Goal: Information Seeking & Learning: Learn about a topic

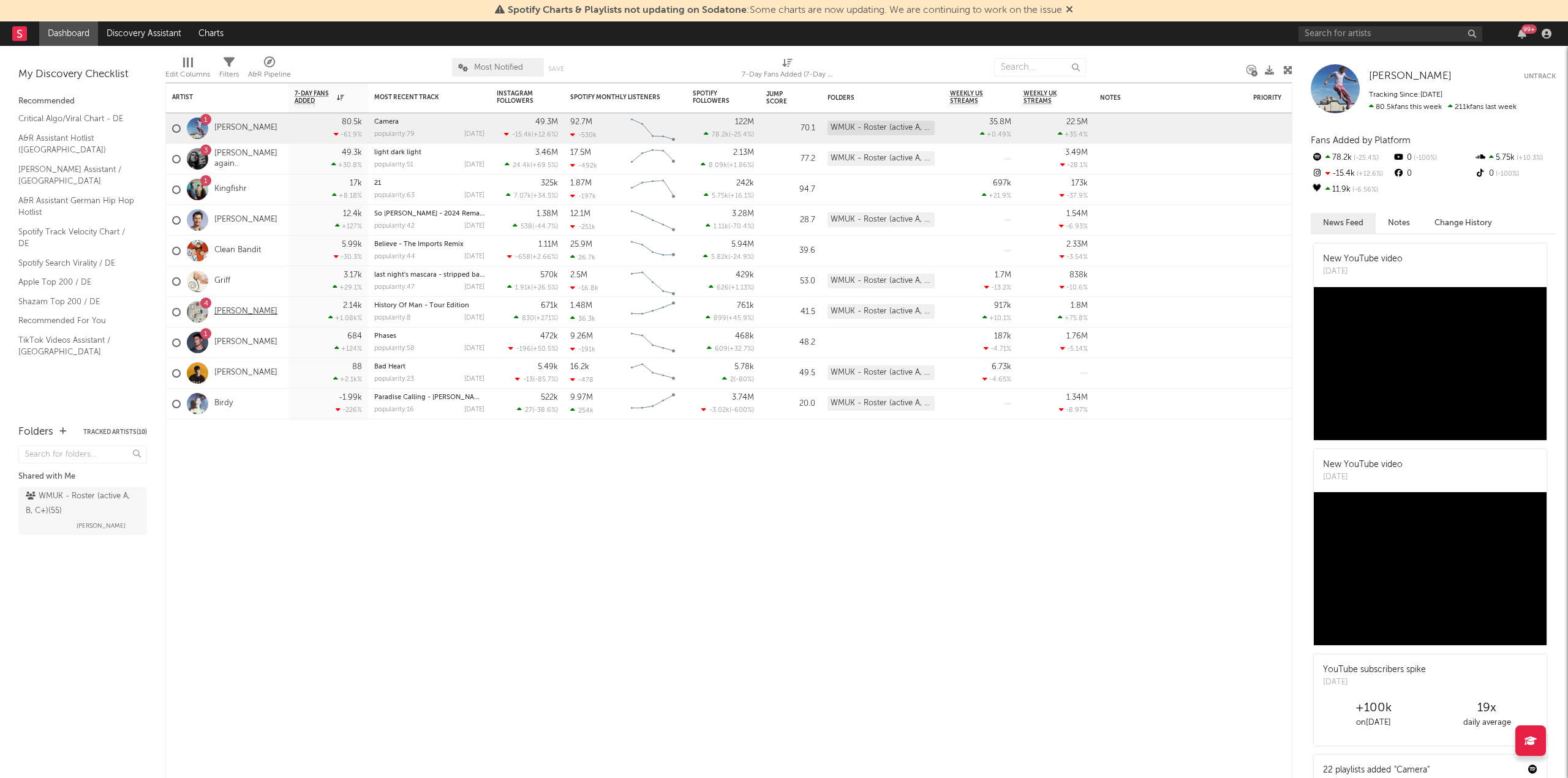
click at [251, 311] on link "[PERSON_NAME]" at bounding box center [246, 312] width 63 height 11
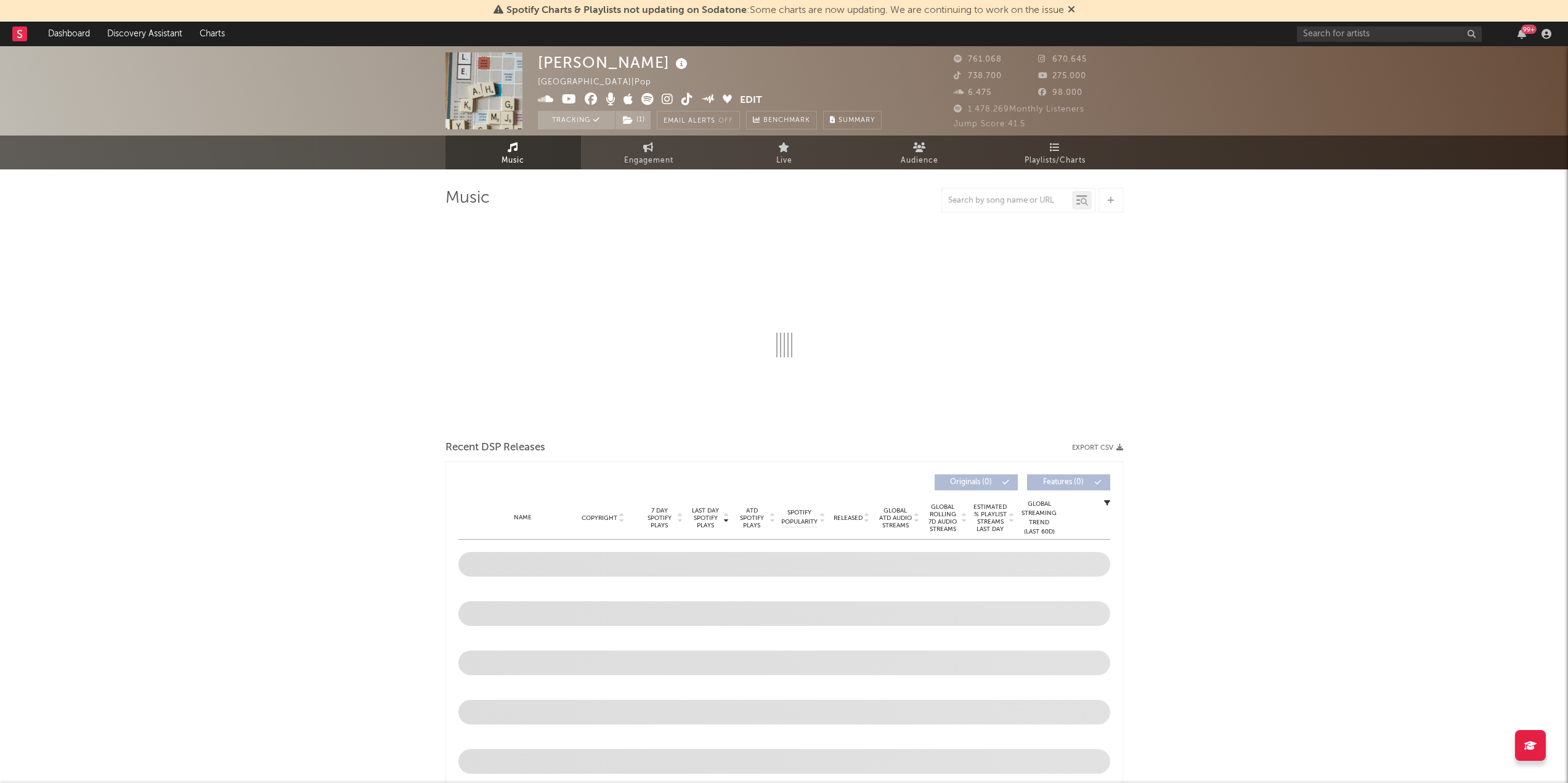
select select "6m"
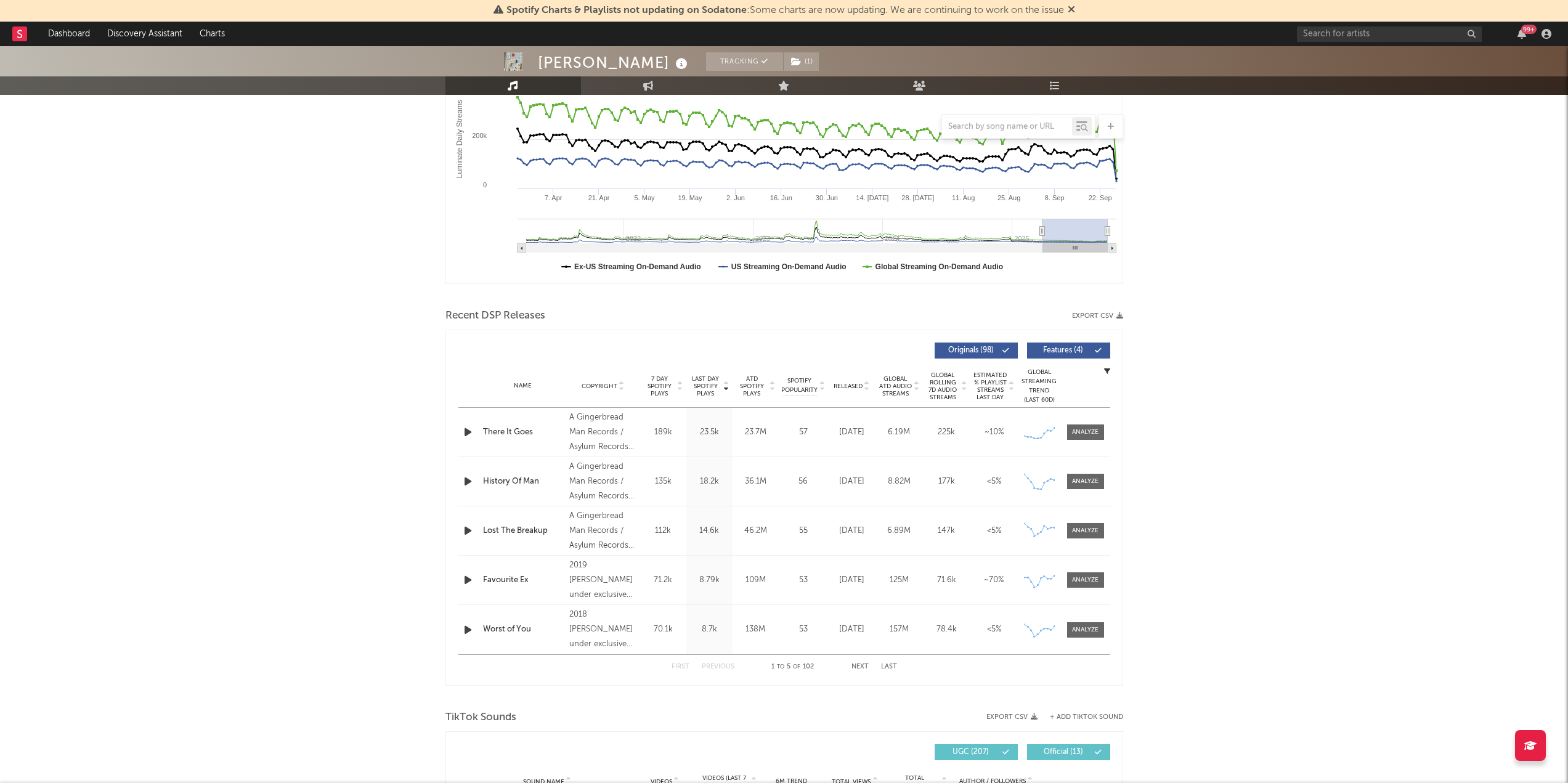
scroll to position [247, 0]
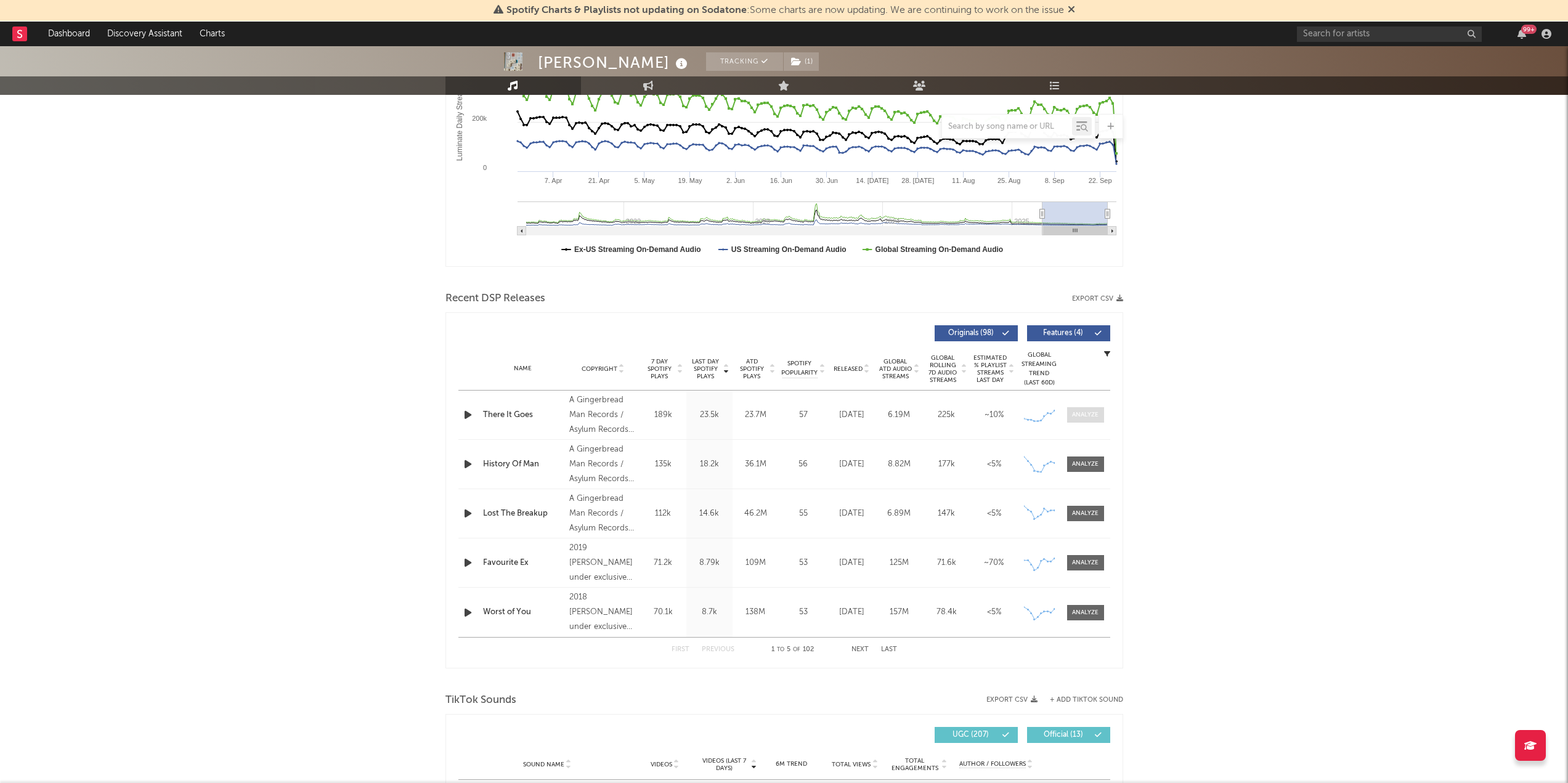
click at [1087, 418] on div at bounding box center [1085, 415] width 27 height 9
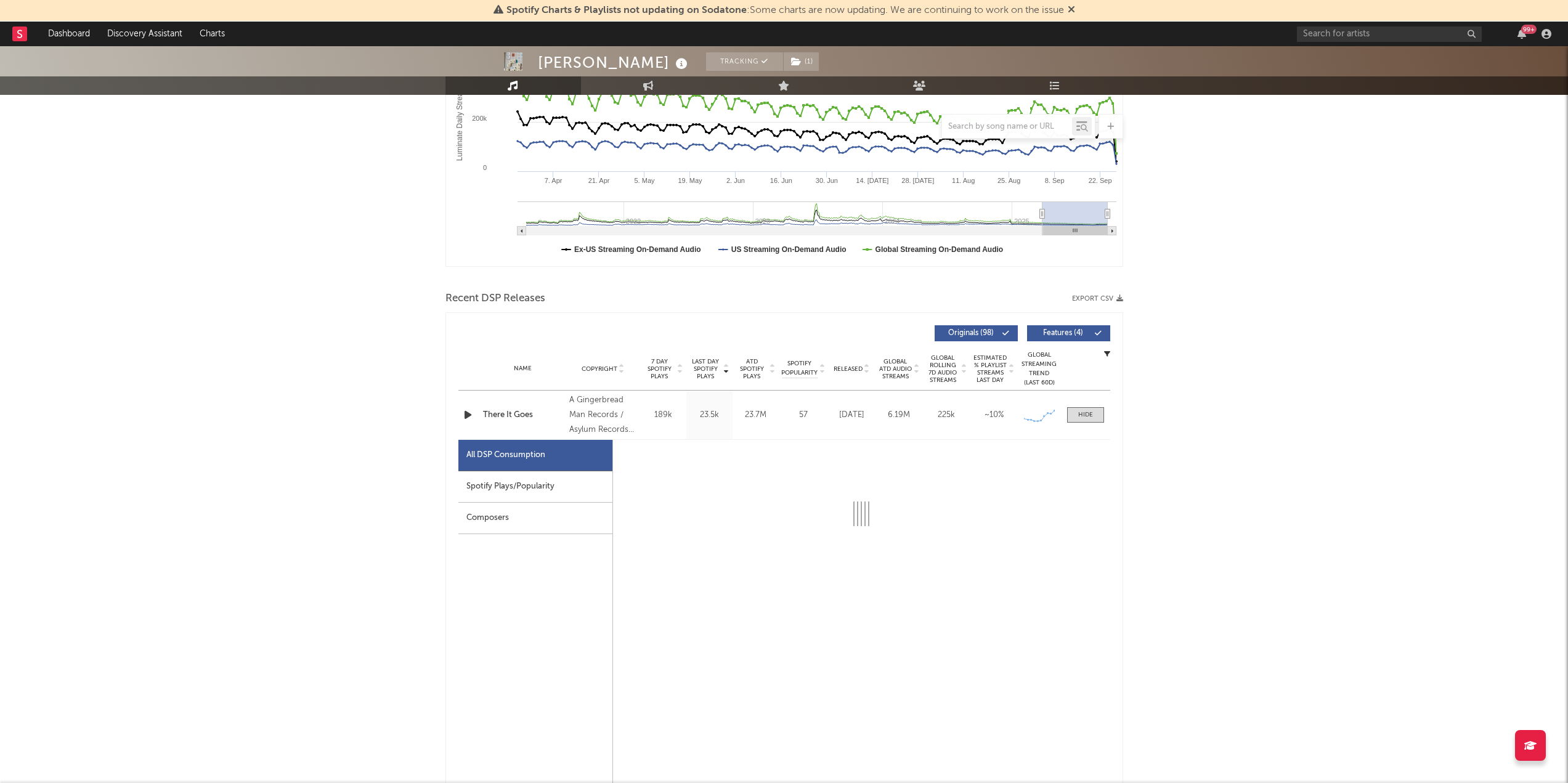
select select "6m"
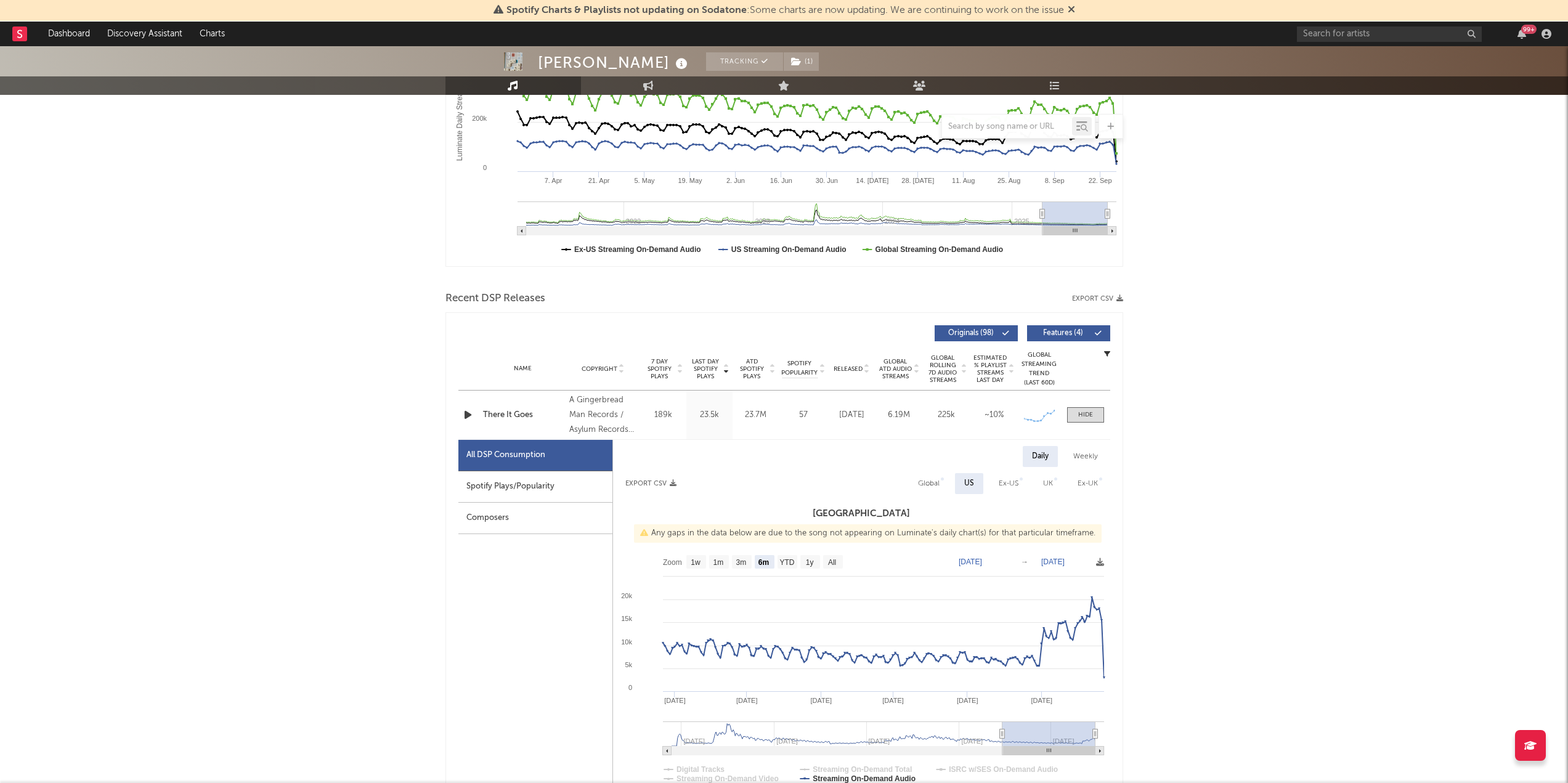
drag, startPoint x: 1092, startPoint y: 408, endPoint x: 1306, endPoint y: 435, distance: 215.7
click at [1092, 408] on span at bounding box center [1085, 415] width 37 height 15
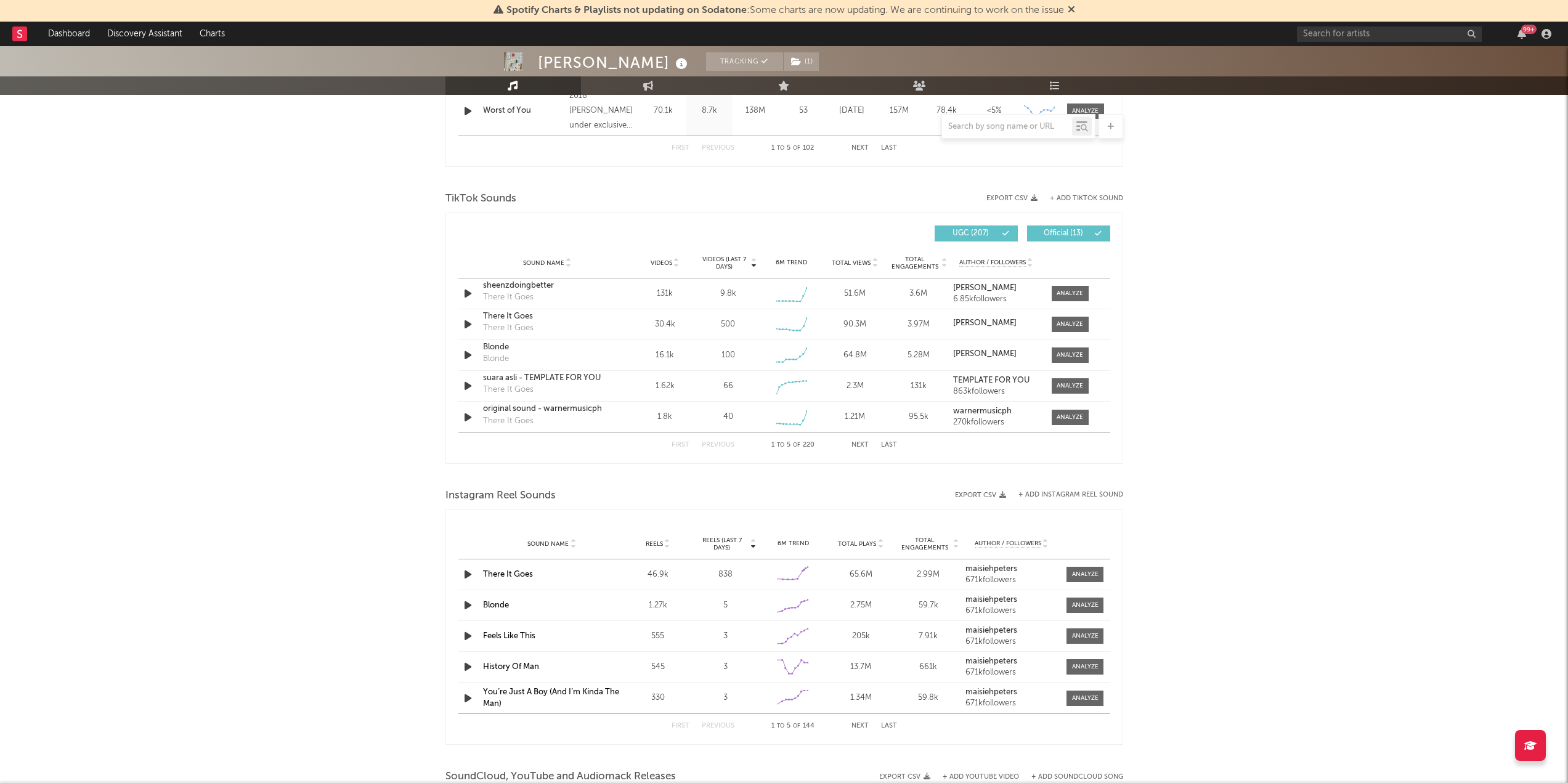
scroll to position [739, 0]
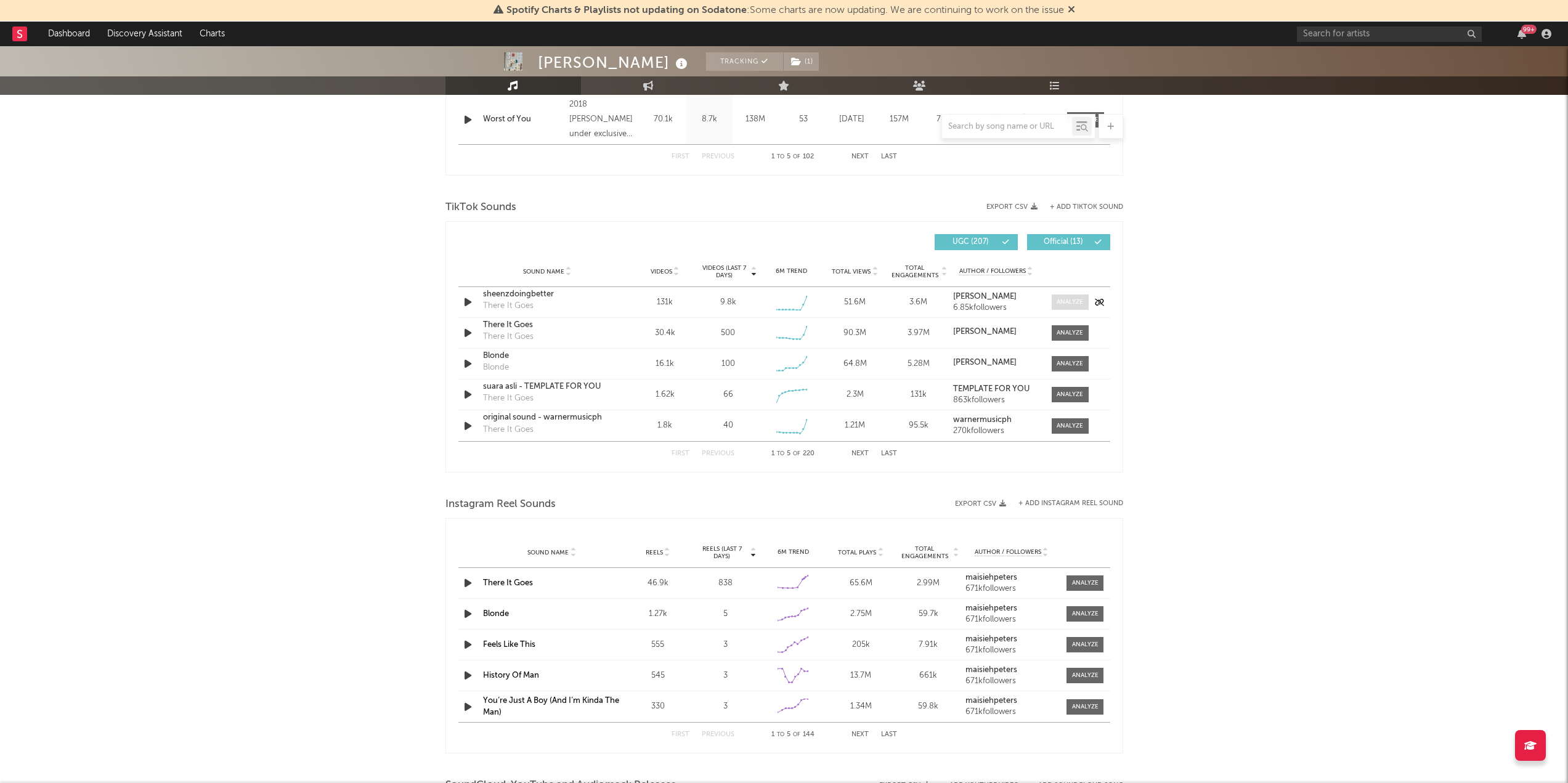
click at [1078, 304] on div at bounding box center [1070, 303] width 27 height 9
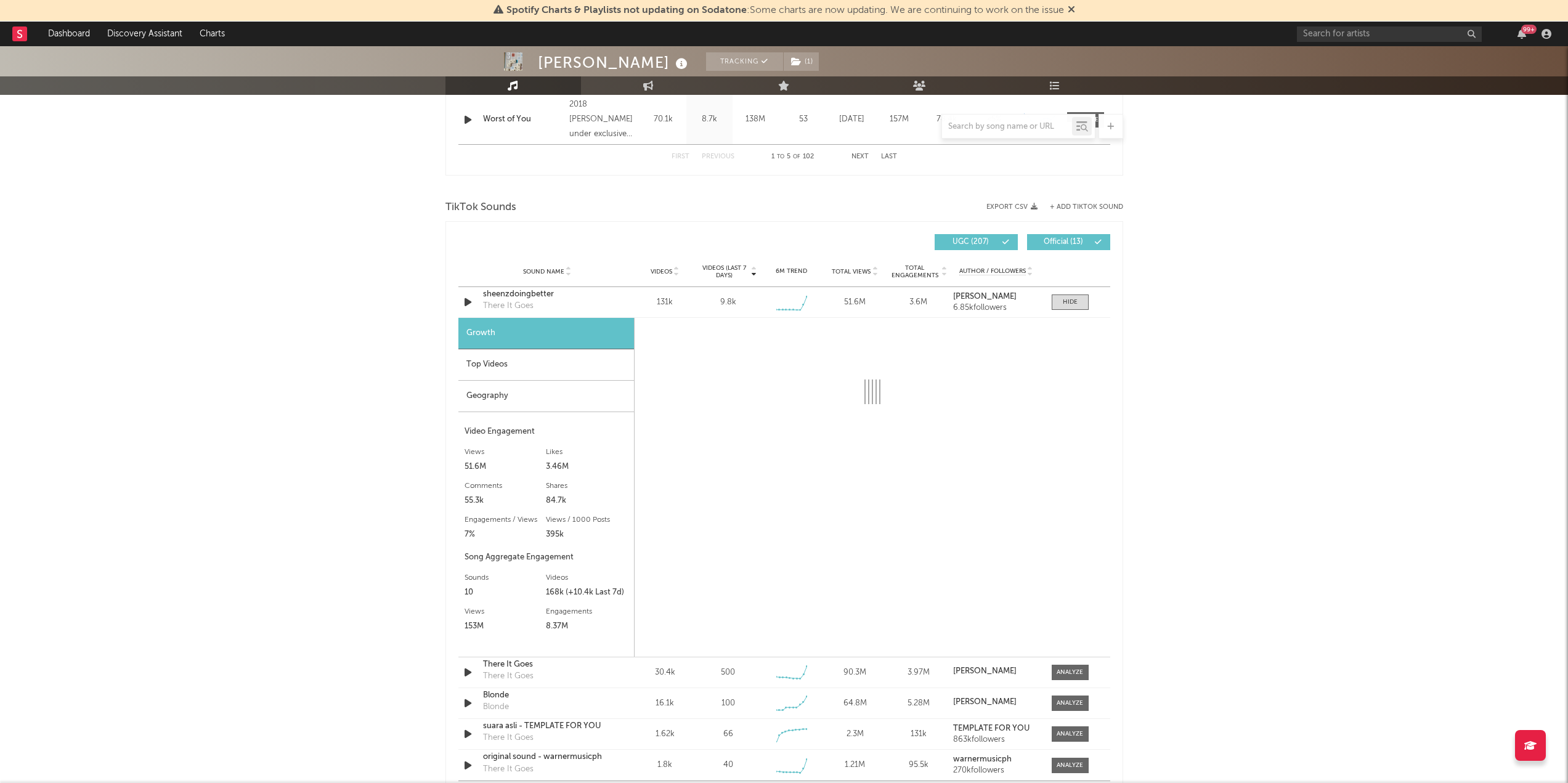
click at [545, 370] on div "Top Videos" at bounding box center [546, 365] width 175 height 31
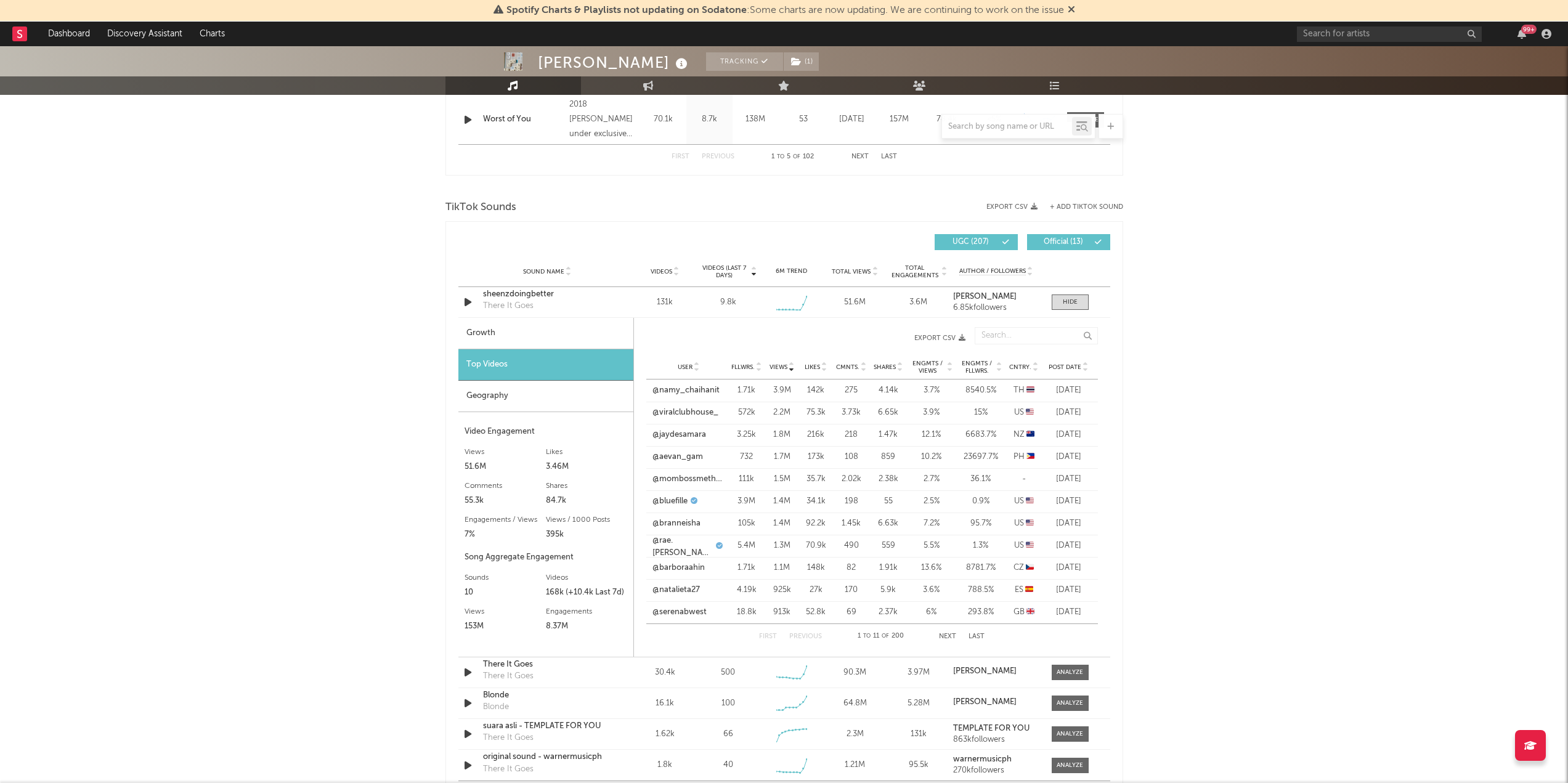
click at [954, 638] on button "Next" at bounding box center [948, 637] width 18 height 7
click at [954, 636] on button "Next" at bounding box center [948, 637] width 18 height 7
click at [669, 452] on link "@zoe.boehm" at bounding box center [689, 457] width 73 height 24
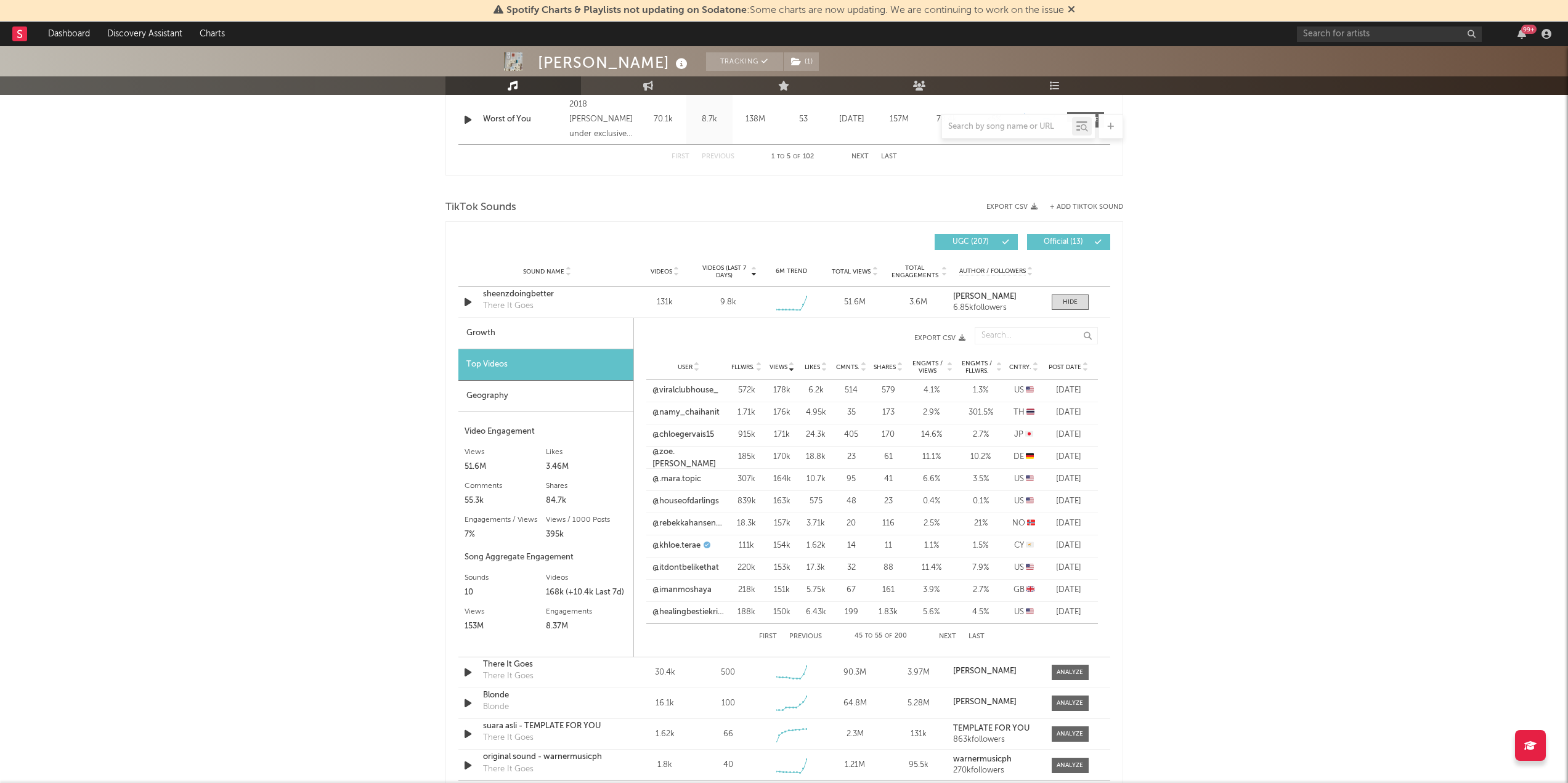
click at [940, 635] on button "Next" at bounding box center [948, 637] width 18 height 7
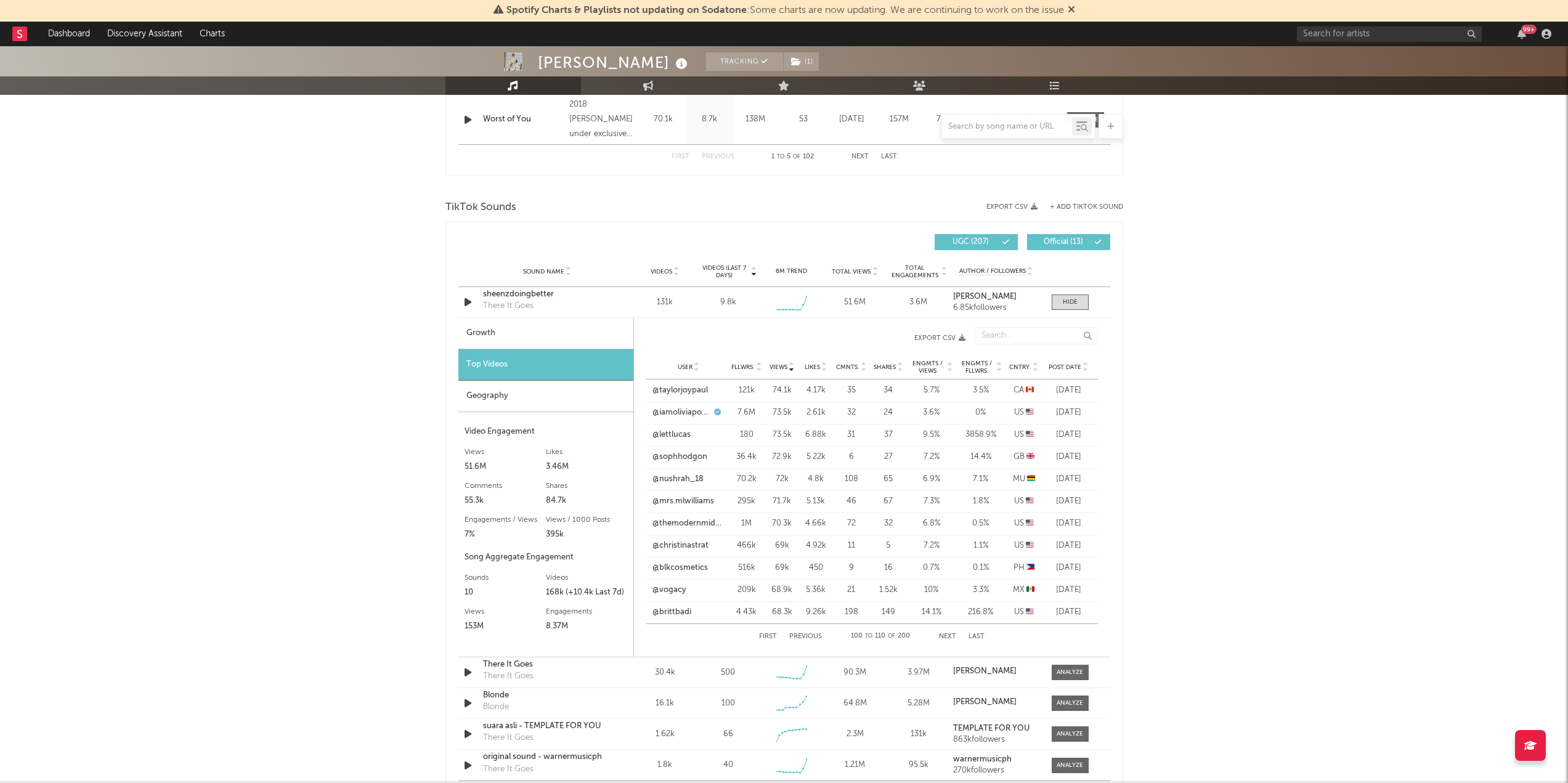
click at [940, 635] on button "Next" at bounding box center [948, 637] width 18 height 7
click at [941, 636] on button "Next" at bounding box center [948, 637] width 18 height 7
click at [950, 635] on button "Next" at bounding box center [948, 637] width 18 height 7
click at [950, 635] on button "Next" at bounding box center [948, 637] width 18 height 7
click at [950, 635] on button "Next" at bounding box center [948, 637] width 18 height 7
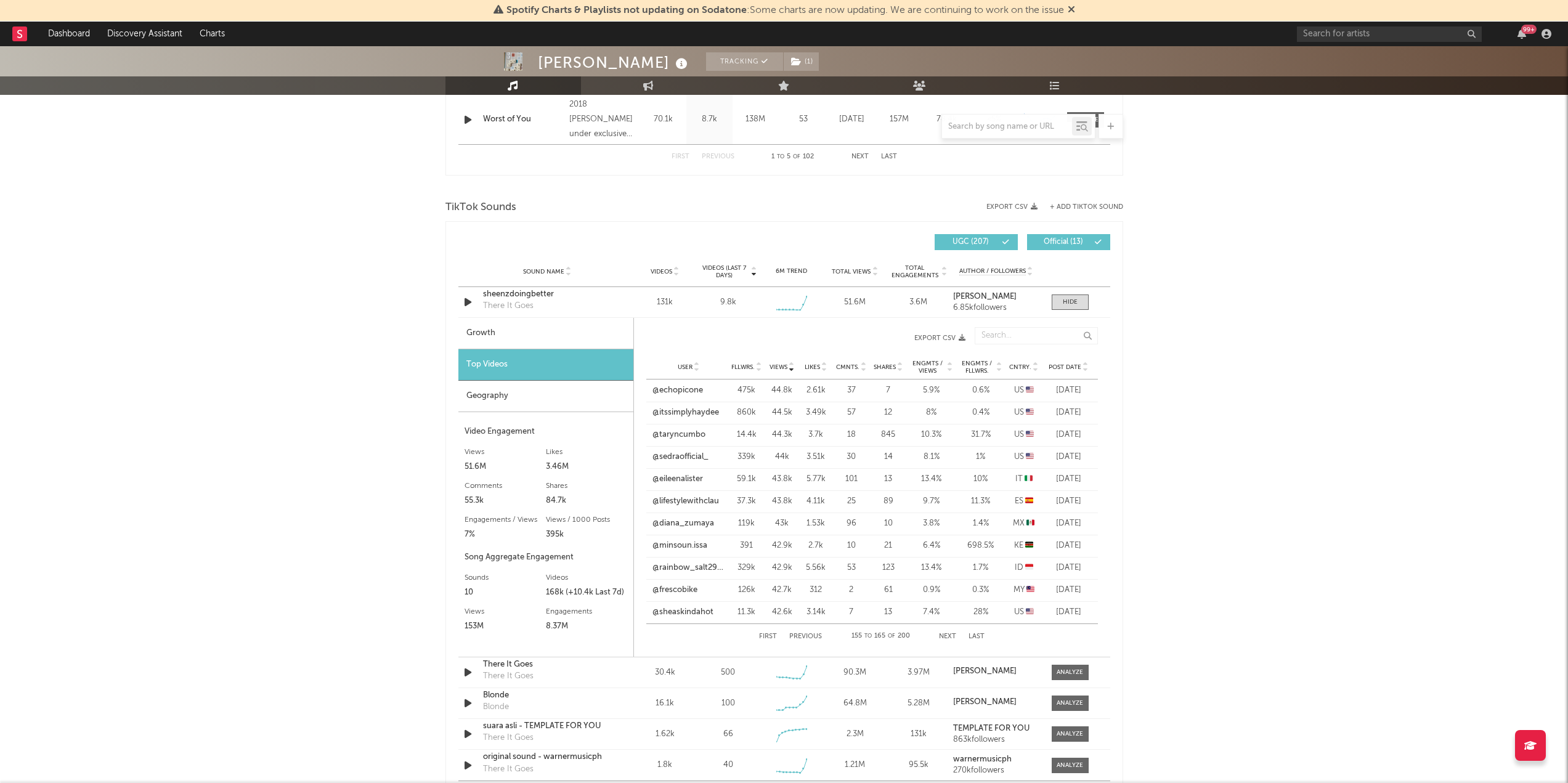
click at [804, 637] on button "Previous" at bounding box center [806, 637] width 33 height 7
click at [1079, 310] on span at bounding box center [1070, 303] width 37 height 15
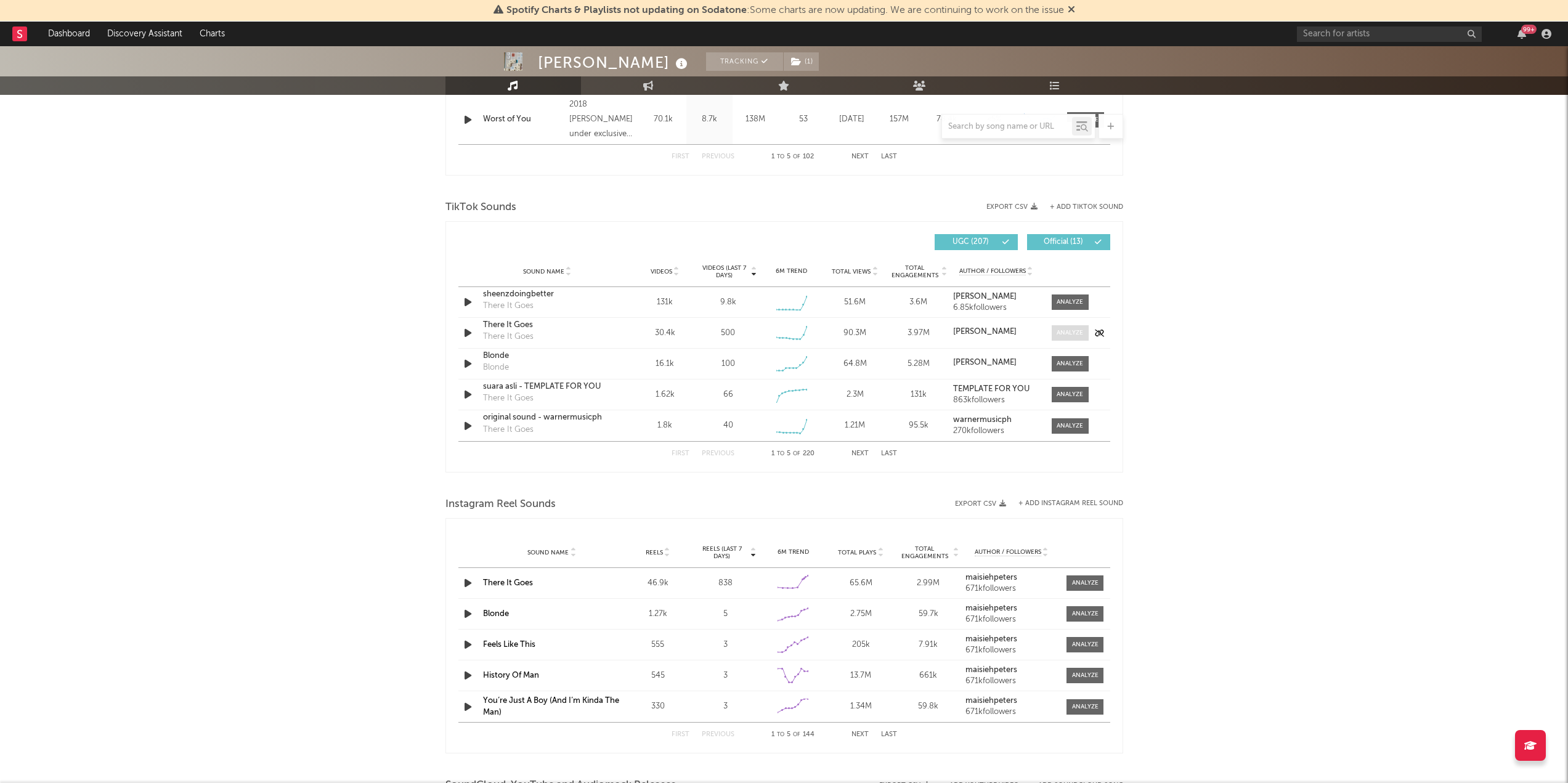
click at [1082, 338] on span at bounding box center [1070, 333] width 37 height 15
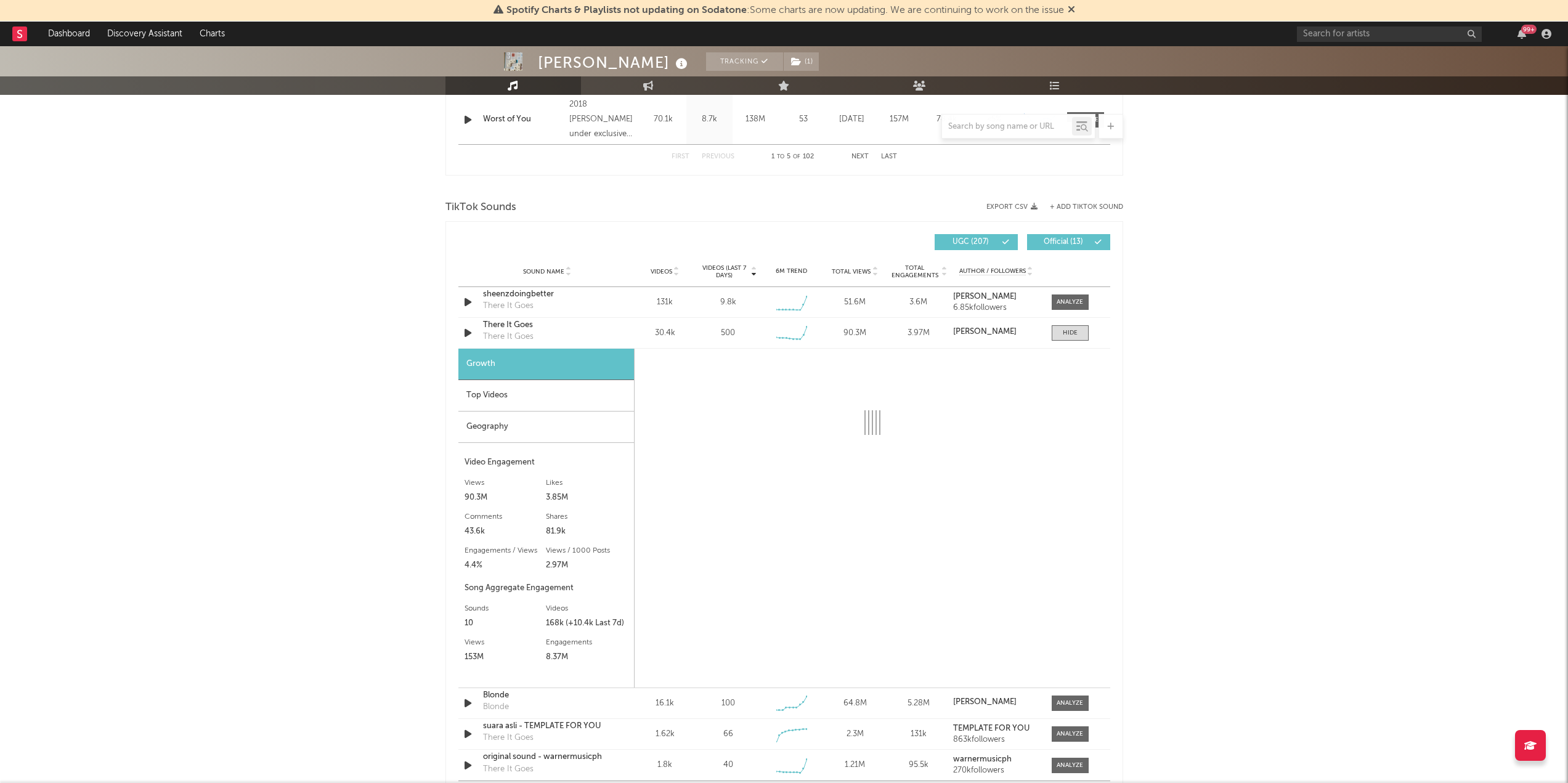
click at [545, 400] on div "Top Videos" at bounding box center [546, 395] width 175 height 31
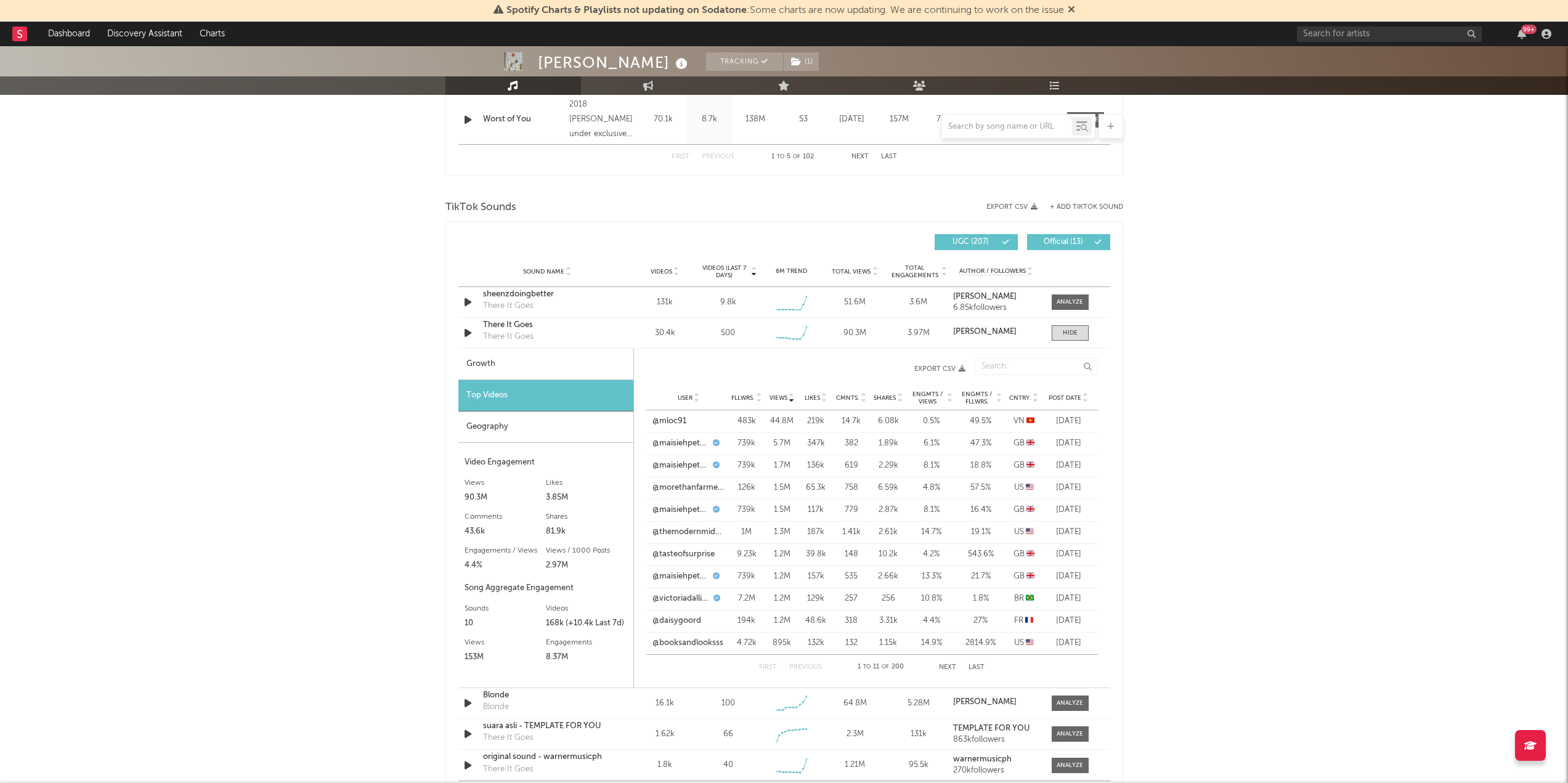
click at [941, 670] on button "Next" at bounding box center [948, 667] width 18 height 7
click at [948, 665] on button "Next" at bounding box center [948, 667] width 18 height 7
click at [950, 668] on button "Next" at bounding box center [948, 667] width 18 height 7
click at [1086, 401] on icon at bounding box center [1085, 401] width 6 height 5
click at [949, 668] on button "Next" at bounding box center [948, 667] width 18 height 7
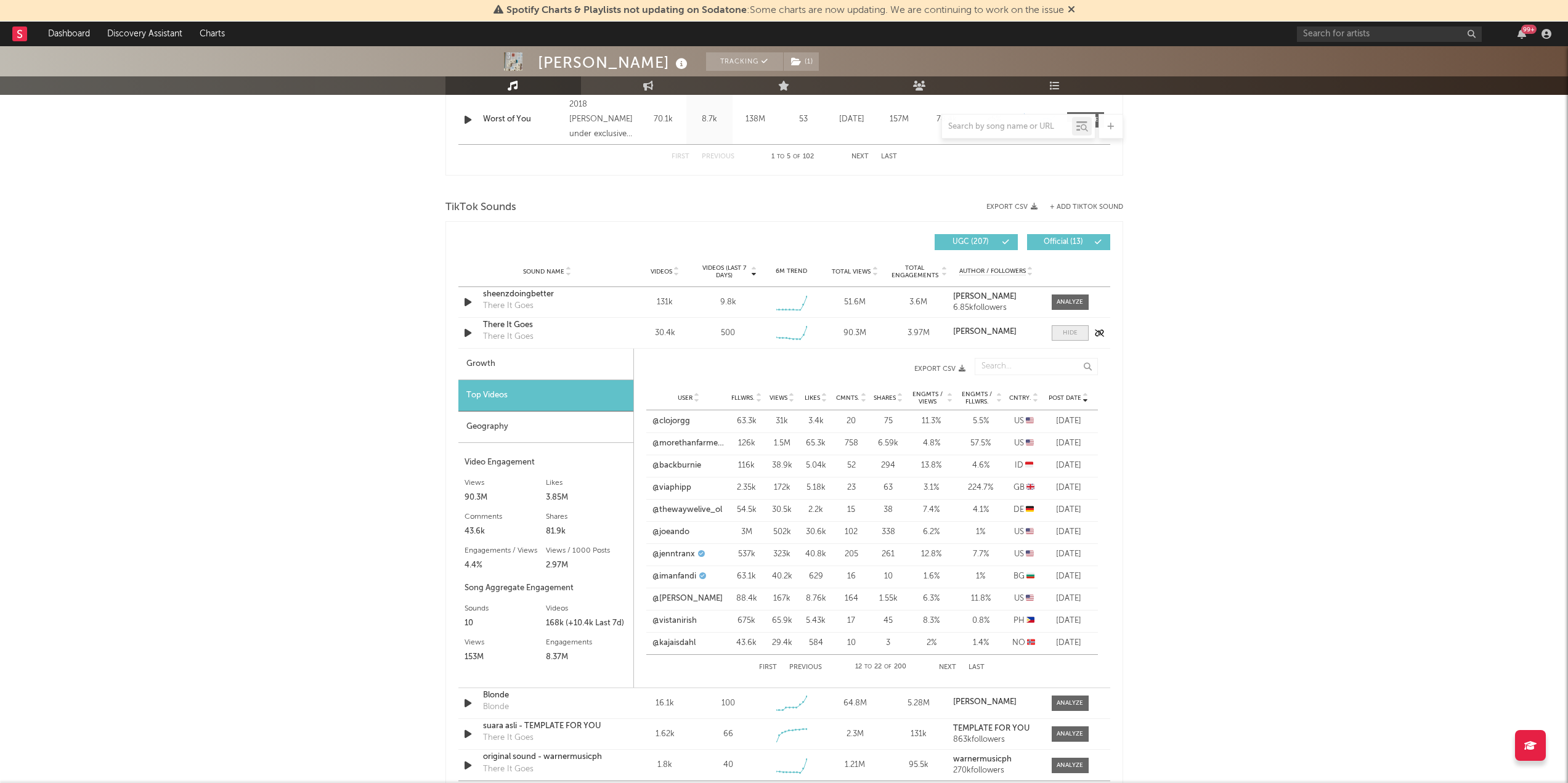
click at [1075, 333] on div at bounding box center [1070, 333] width 15 height 9
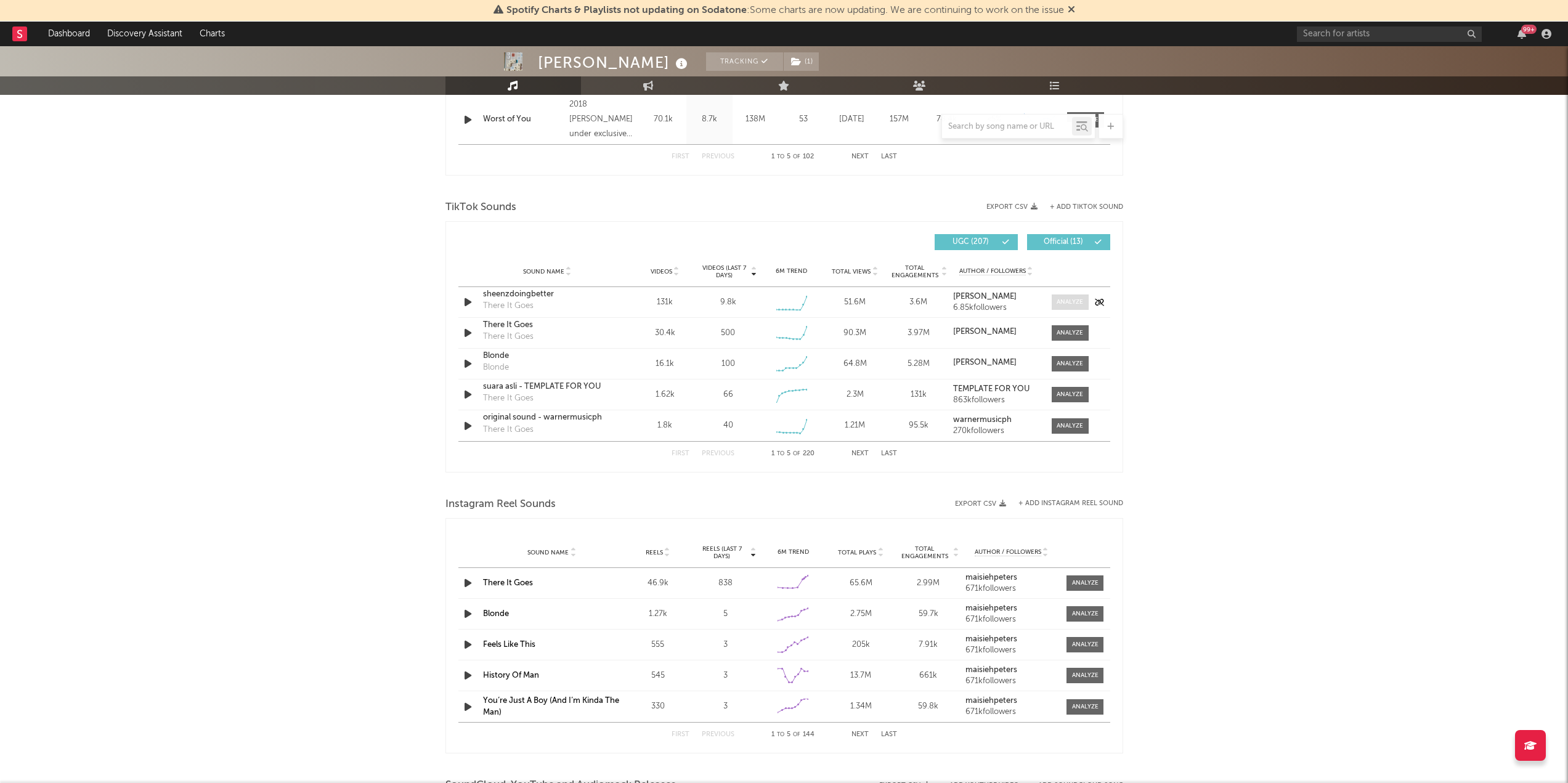
click at [1079, 303] on div at bounding box center [1070, 303] width 27 height 9
select select "6m"
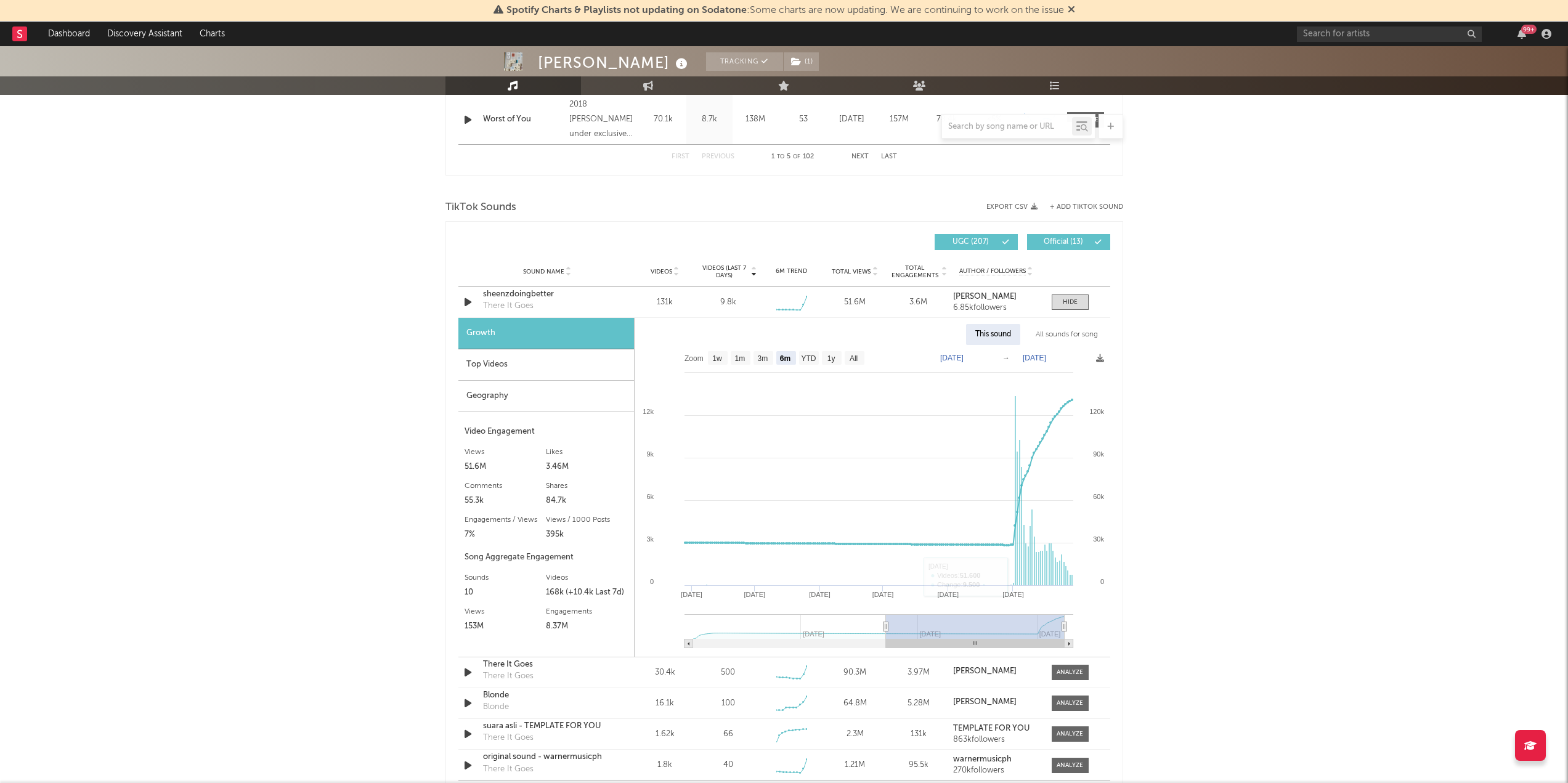
click at [545, 370] on div "Top Videos" at bounding box center [546, 365] width 175 height 31
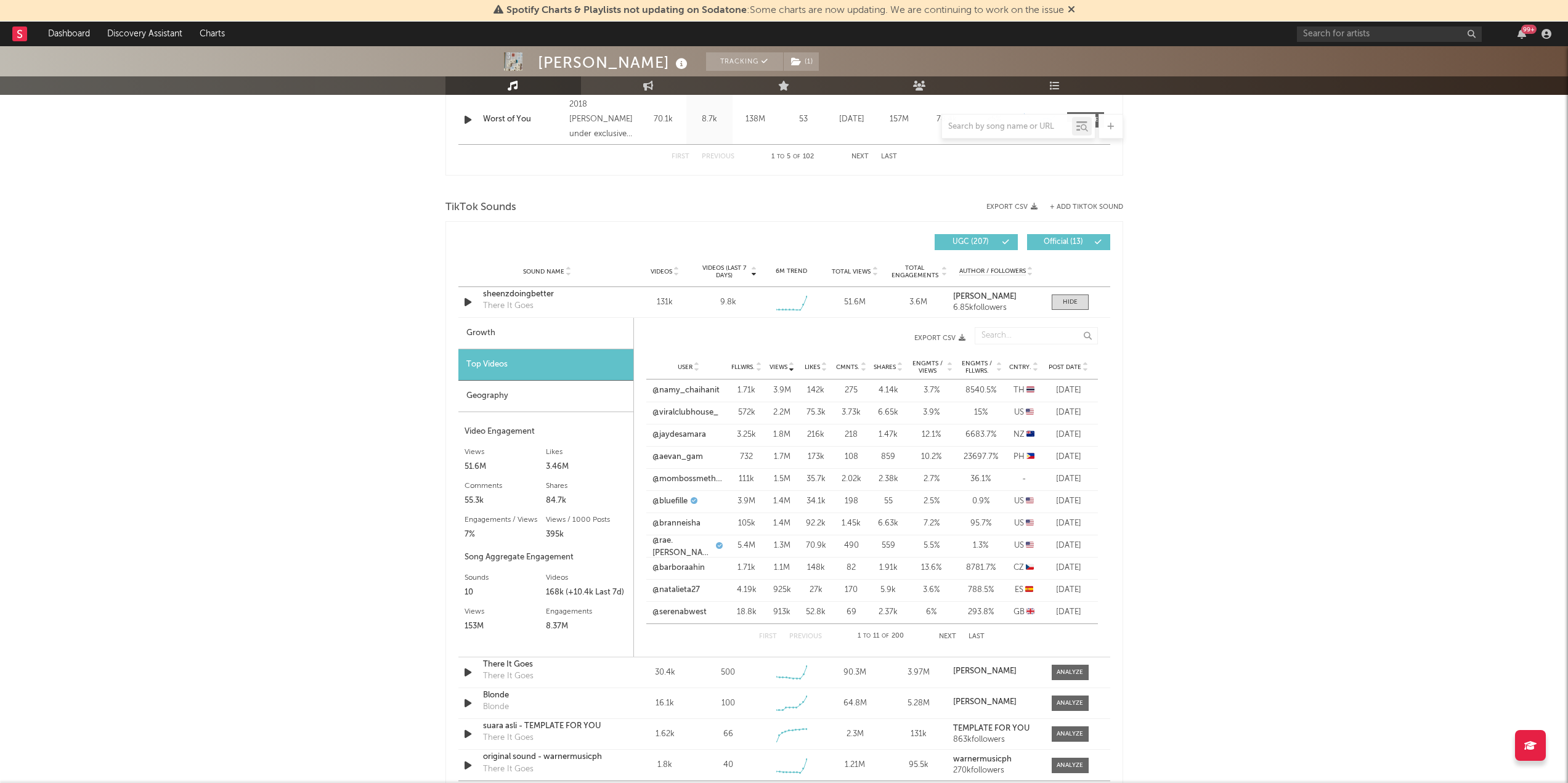
click at [1083, 370] on icon at bounding box center [1085, 369] width 6 height 5
click at [947, 634] on button "Next" at bounding box center [948, 637] width 18 height 7
click at [947, 634] on button "Next" at bounding box center [948, 637] width 18 height 7
click at [947, 634] on button "Next" at bounding box center [948, 637] width 18 height 7
click at [951, 637] on button "Next" at bounding box center [948, 637] width 18 height 7
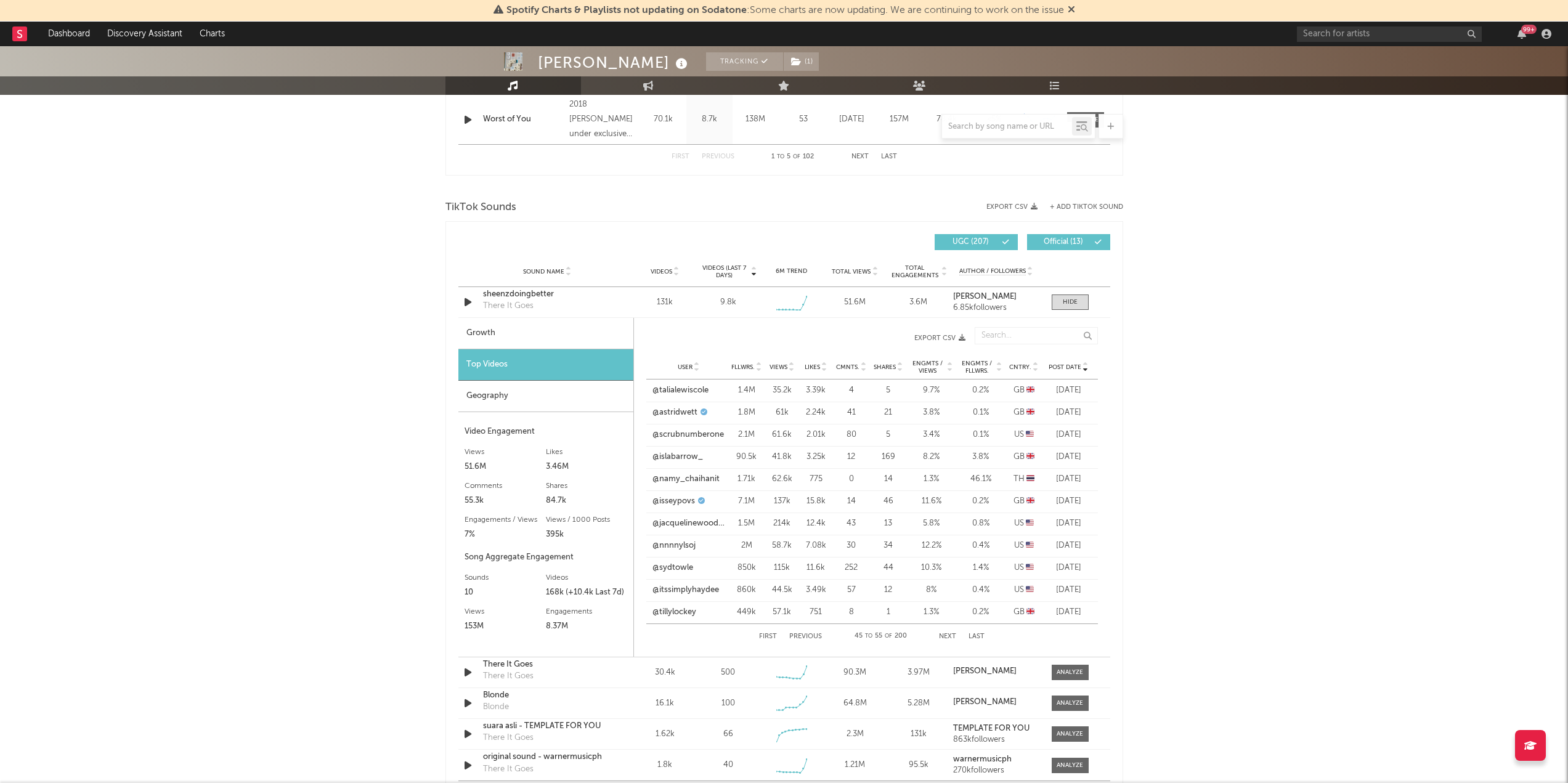
click at [951, 637] on button "Next" at bounding box center [948, 637] width 18 height 7
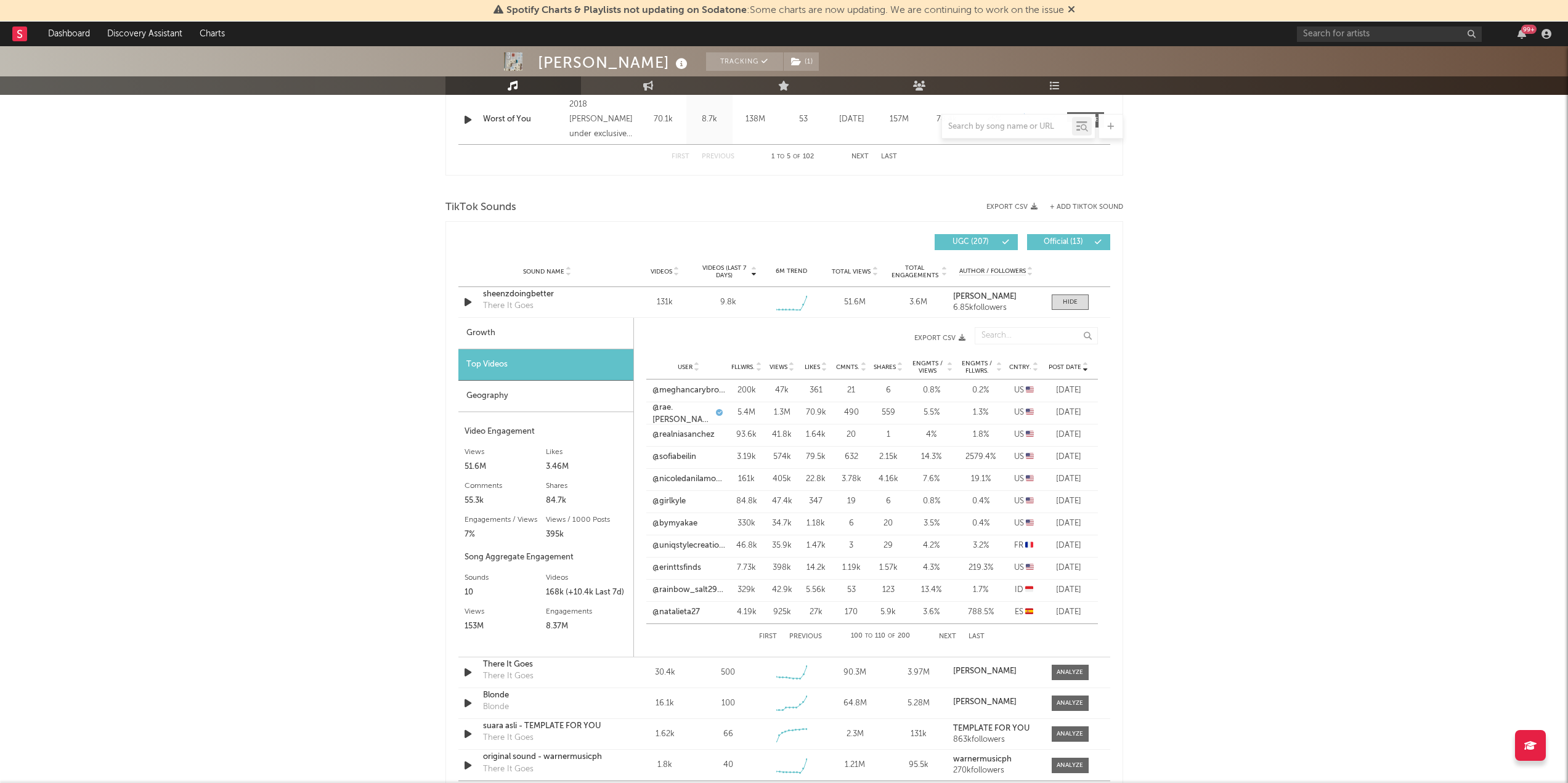
click at [951, 637] on button "Next" at bounding box center [948, 637] width 18 height 7
